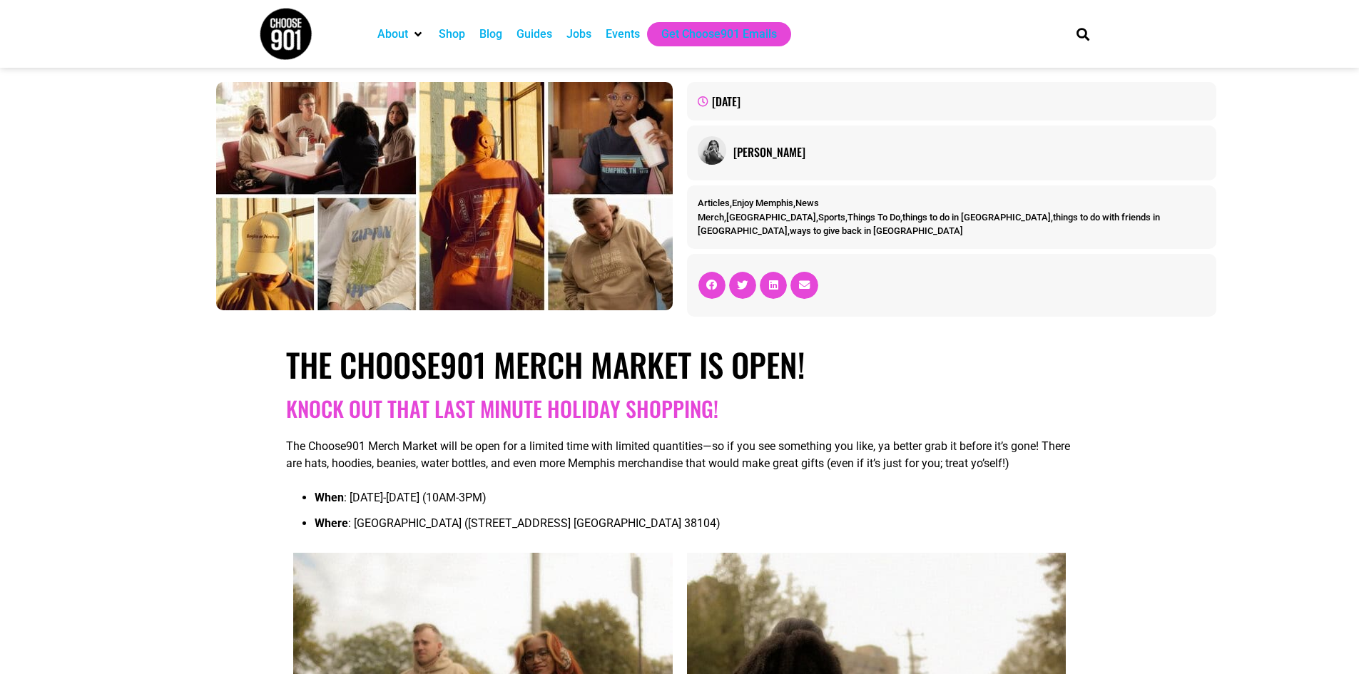
click at [626, 38] on div "Events" at bounding box center [623, 34] width 34 height 17
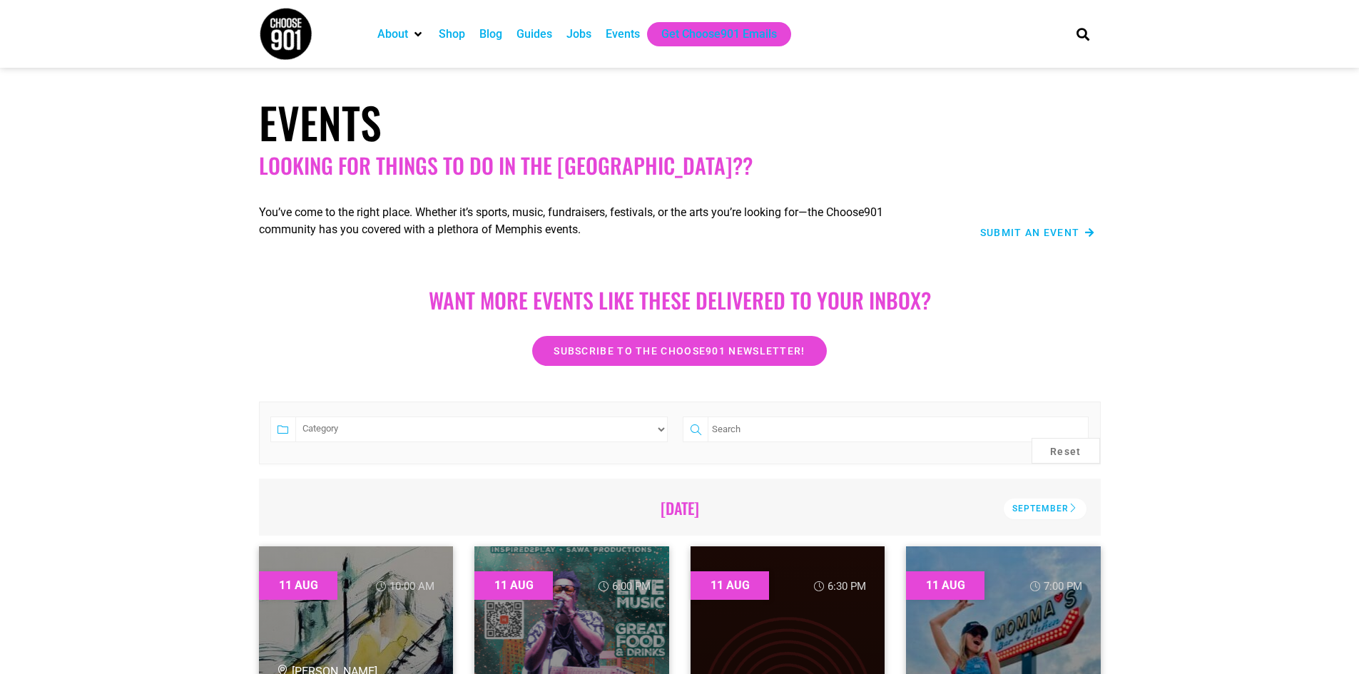
click at [1025, 232] on span "Submit an Event" at bounding box center [1030, 233] width 100 height 10
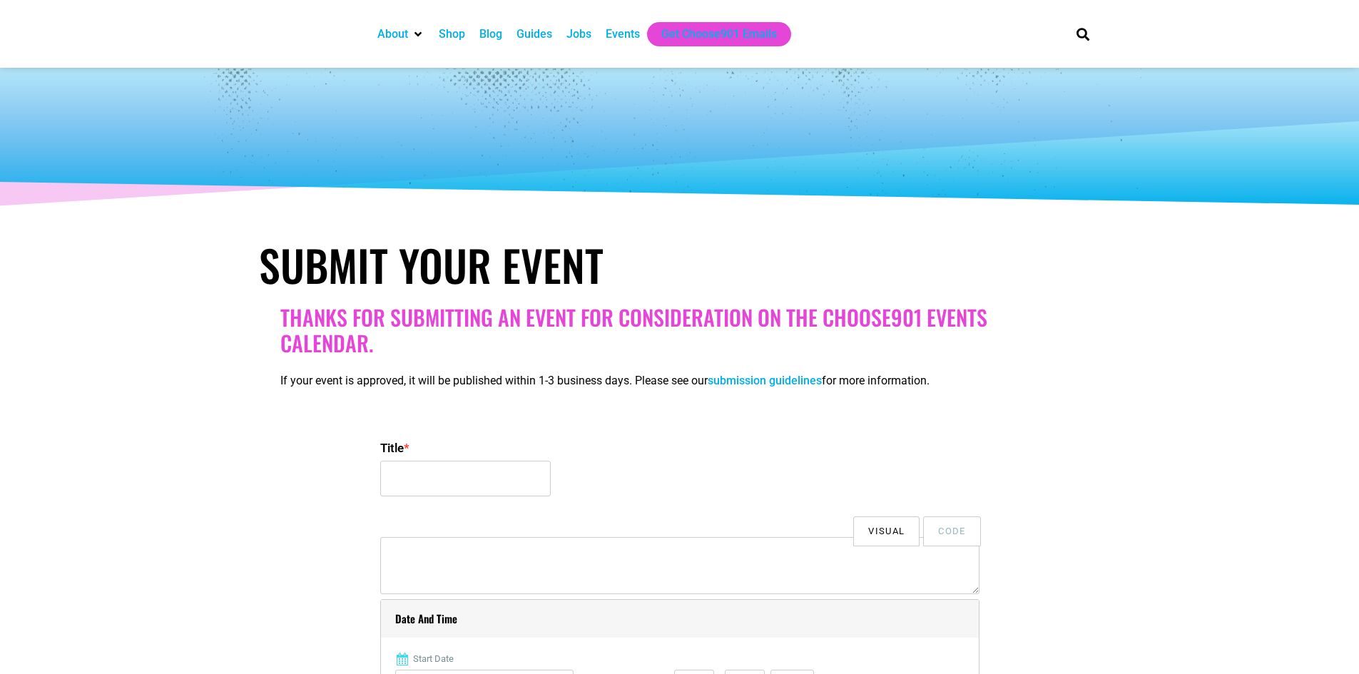
select select
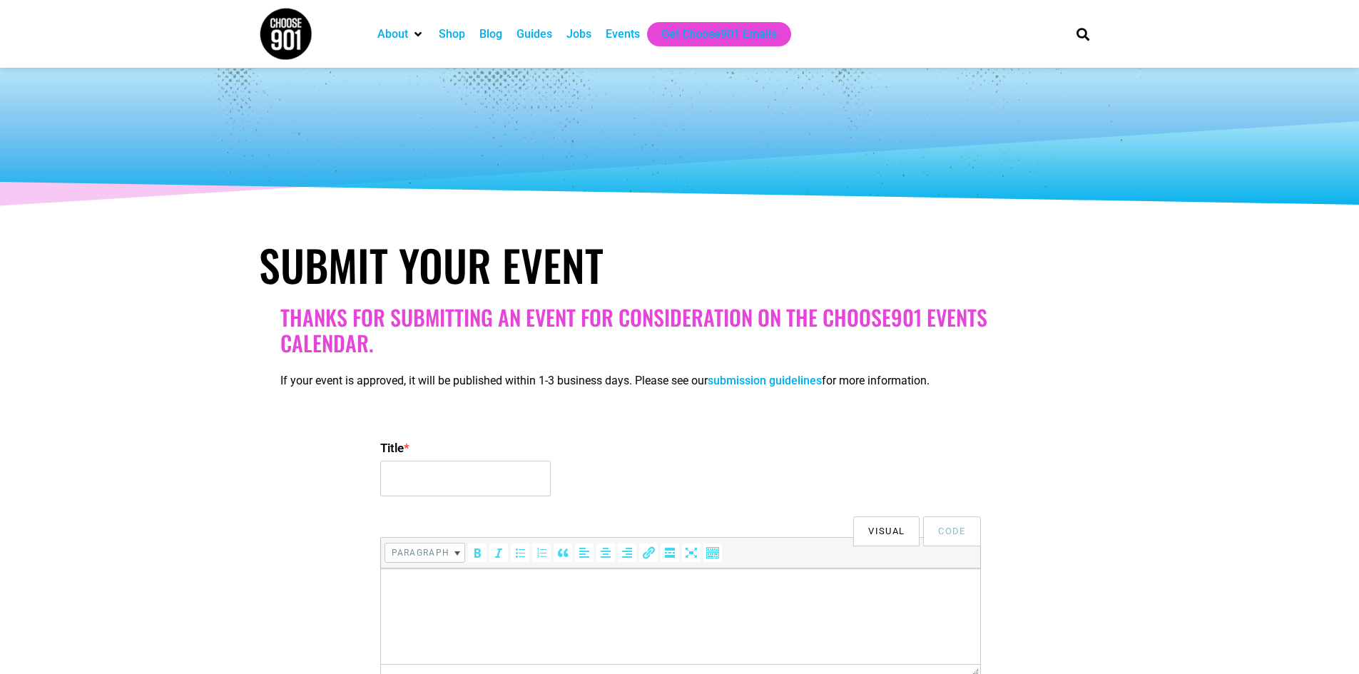
click at [781, 385] on link "submission guidelines" at bounding box center [765, 381] width 114 height 14
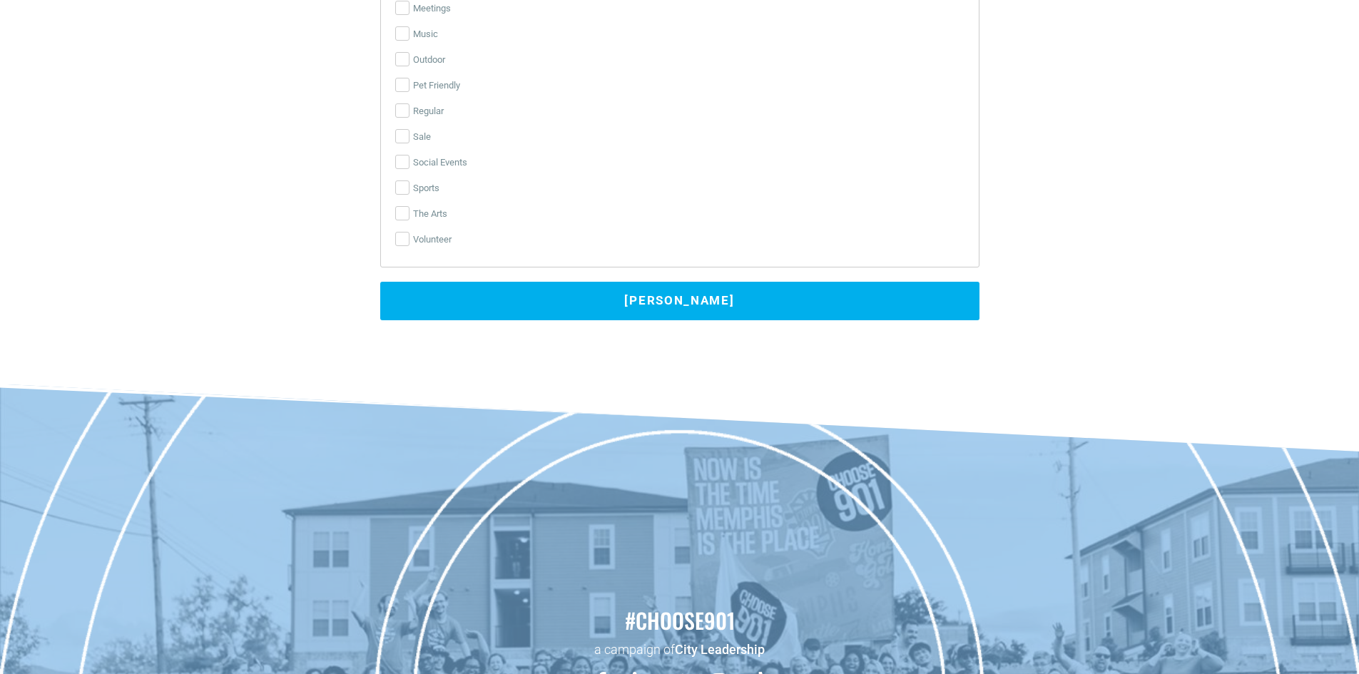
scroll to position [2711, 0]
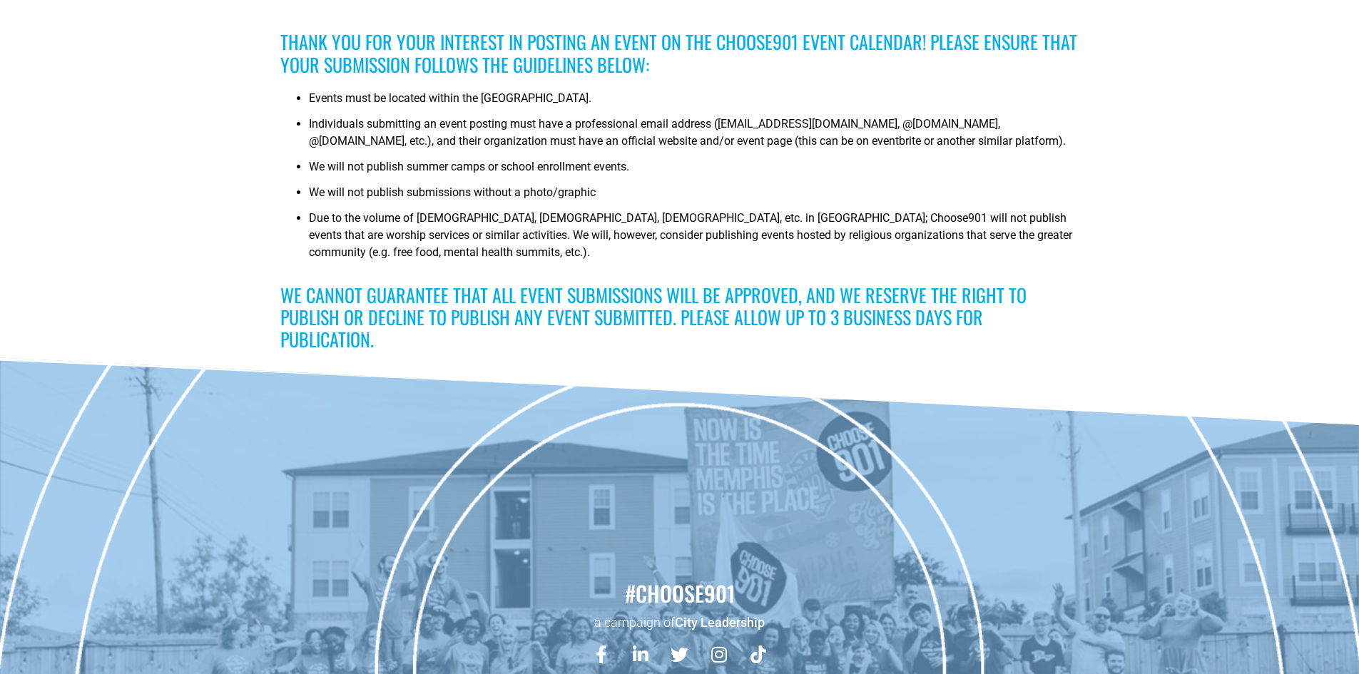
scroll to position [243, 0]
